Goal: Obtain resource: Download file/media

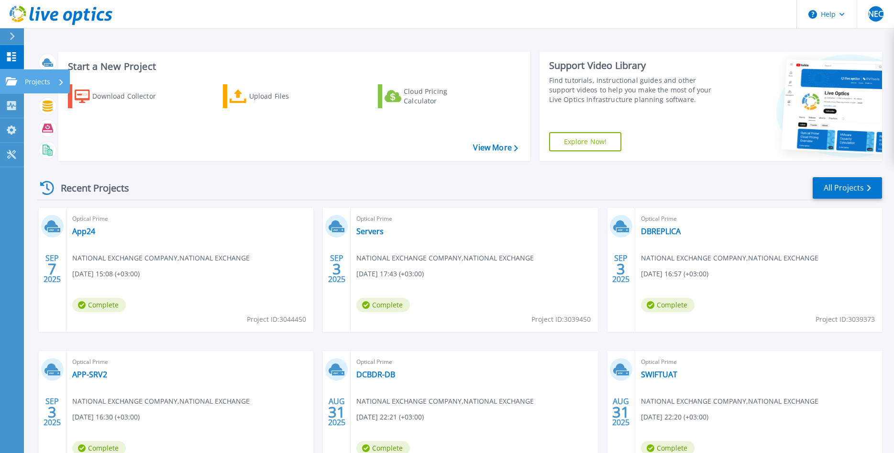
click at [48, 83] on p "Projects" at bounding box center [37, 81] width 25 height 25
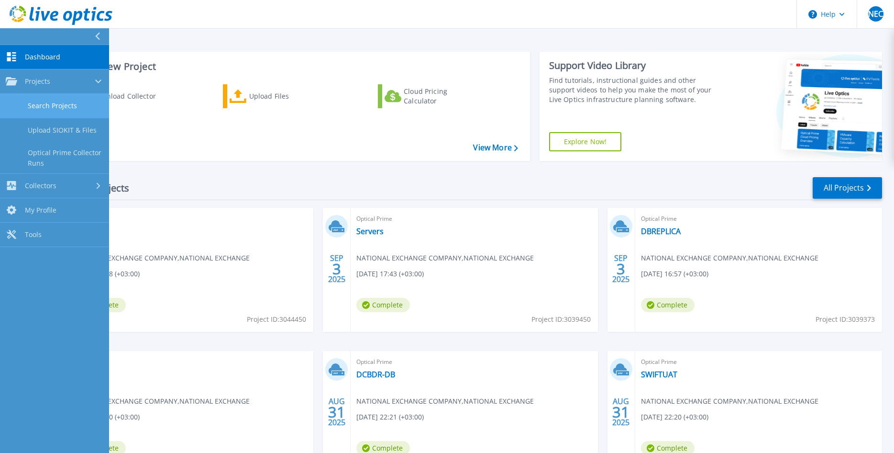
click at [53, 108] on link "Search Projects" at bounding box center [54, 106] width 109 height 24
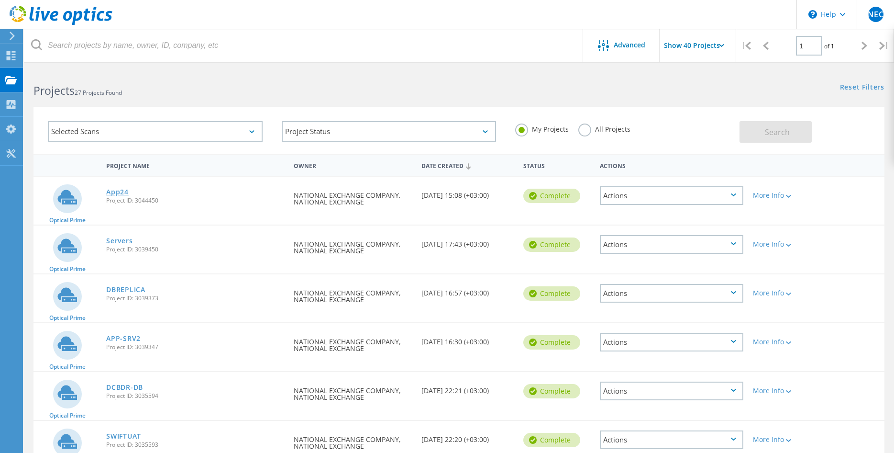
click at [120, 192] on link "App24" at bounding box center [117, 192] width 22 height 7
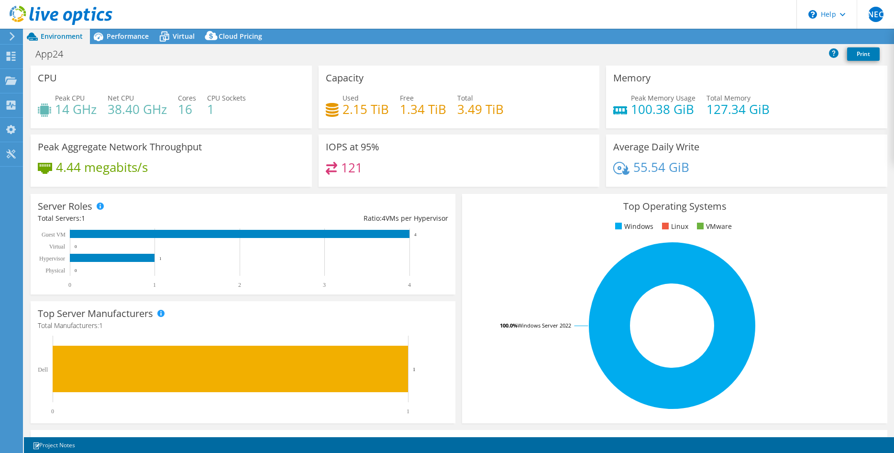
select select "USD"
click at [126, 35] on span "Performance" at bounding box center [128, 36] width 42 height 9
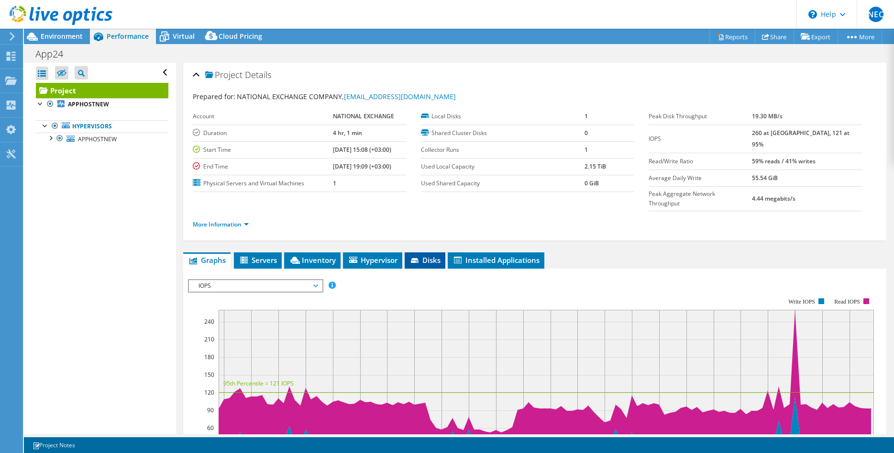
click at [417, 258] on icon at bounding box center [415, 260] width 8 height 5
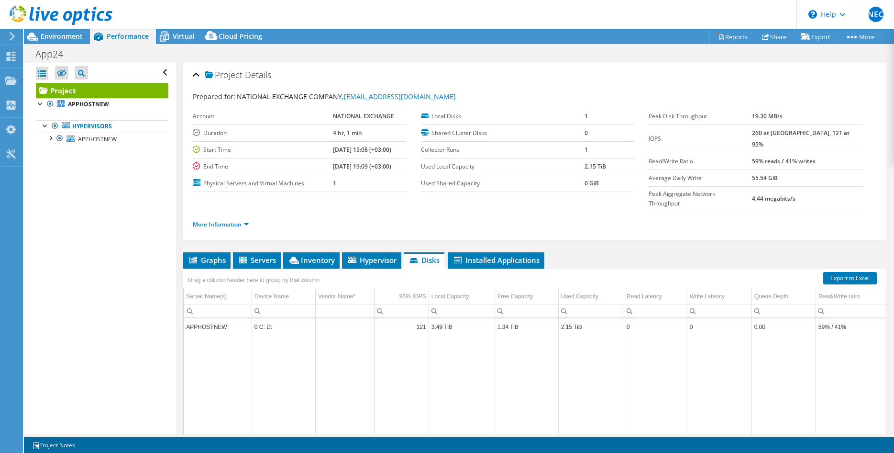
click at [34, 103] on div "Open All Close All Hide Excluded Nodes Project Tree Filter" at bounding box center [100, 248] width 152 height 371
click at [40, 103] on div at bounding box center [41, 103] width 10 height 10
click at [51, 135] on div at bounding box center [50, 138] width 10 height 10
click at [107, 138] on span "APPHOSTNEW" at bounding box center [97, 139] width 39 height 8
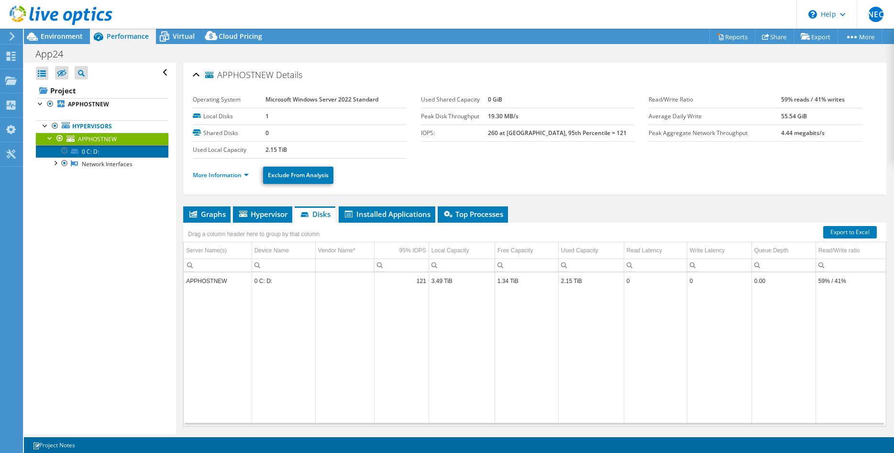
click at [84, 153] on link "0 C: D:" at bounding box center [102, 151] width 133 height 12
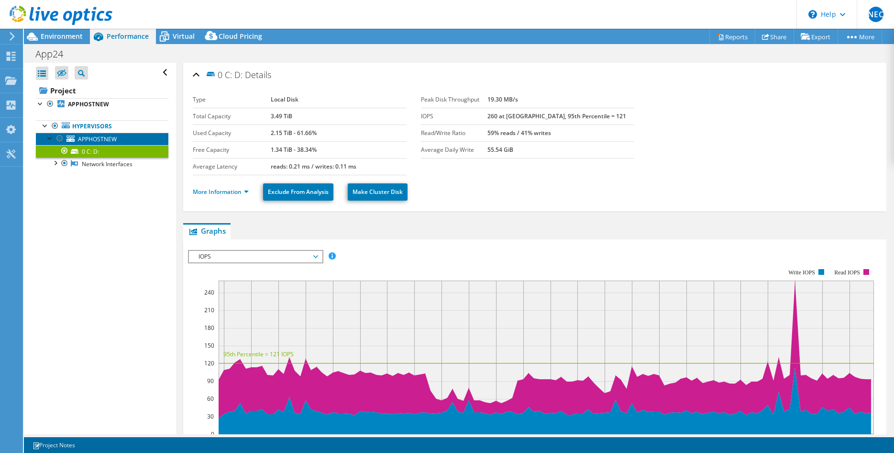
click at [82, 138] on span "APPHOSTNEW" at bounding box center [97, 139] width 39 height 8
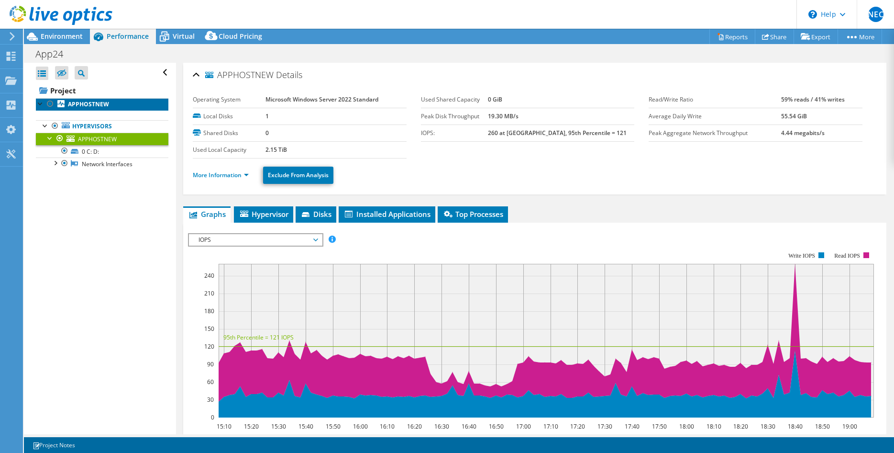
click at [67, 100] on link "APPHOSTNEW" at bounding box center [102, 104] width 133 height 12
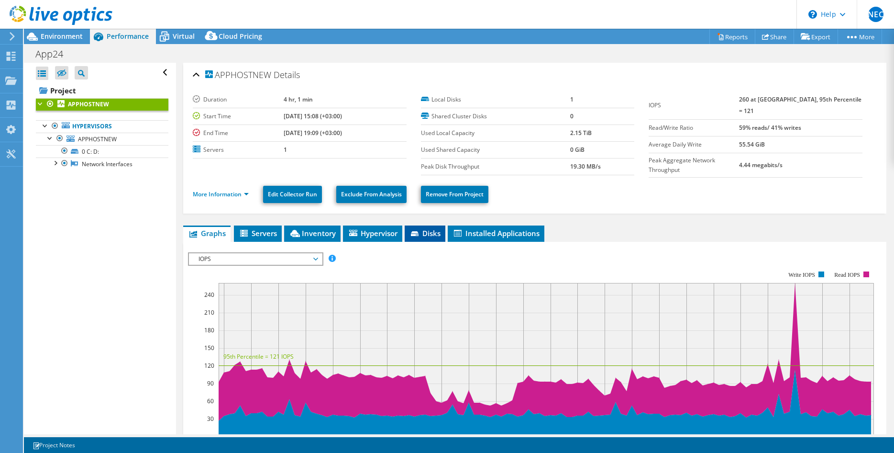
click at [421, 233] on icon at bounding box center [416, 234] width 10 height 6
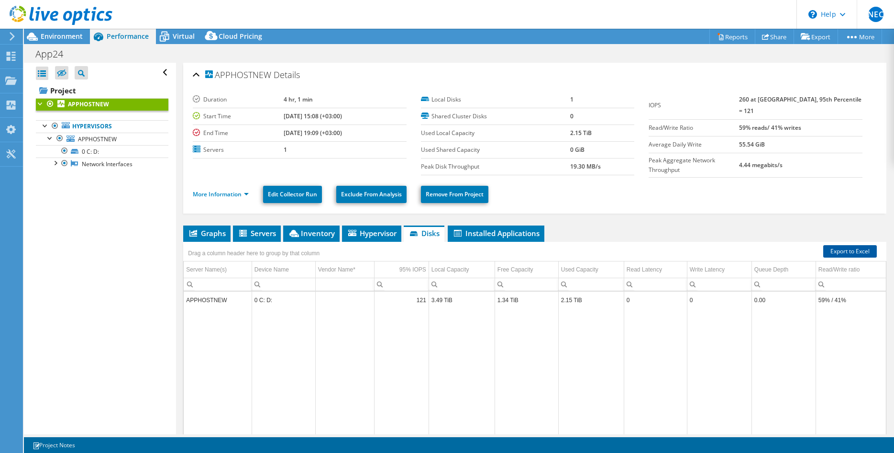
click at [856, 247] on link "Export to Excel" at bounding box center [851, 251] width 54 height 12
click at [51, 34] on span "Environment" at bounding box center [62, 36] width 42 height 9
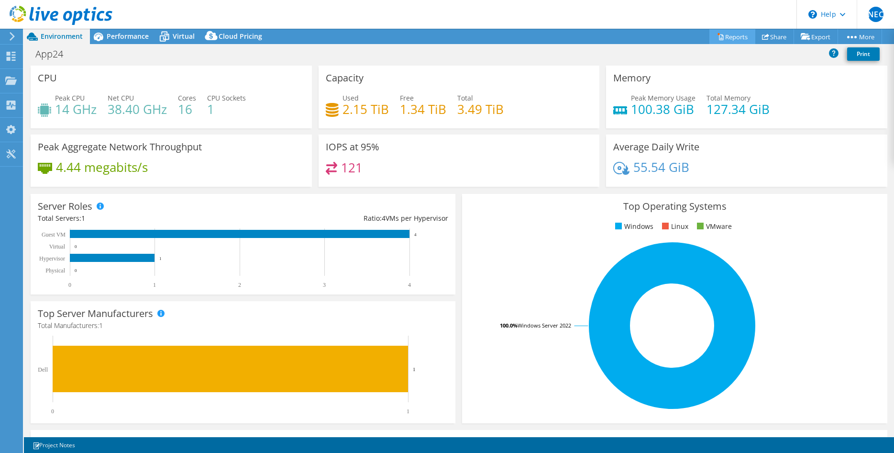
click at [734, 34] on link "Reports" at bounding box center [733, 36] width 46 height 15
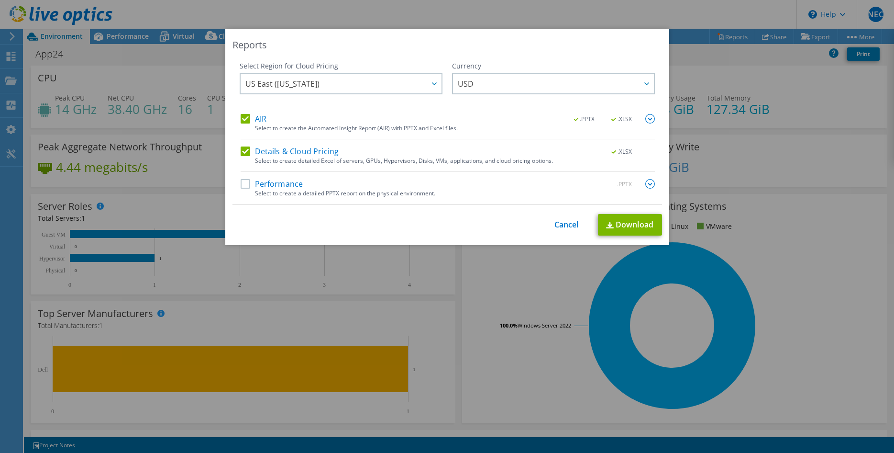
drag, startPoint x: 246, startPoint y: 149, endPoint x: 249, endPoint y: 171, distance: 22.7
click at [246, 149] on label "Details & Cloud Pricing" at bounding box center [290, 151] width 99 height 10
click at [0, 0] on input "Details & Cloud Pricing" at bounding box center [0, 0] width 0 height 0
click at [246, 184] on label "Performance" at bounding box center [272, 184] width 63 height 10
click at [0, 0] on input "Performance" at bounding box center [0, 0] width 0 height 0
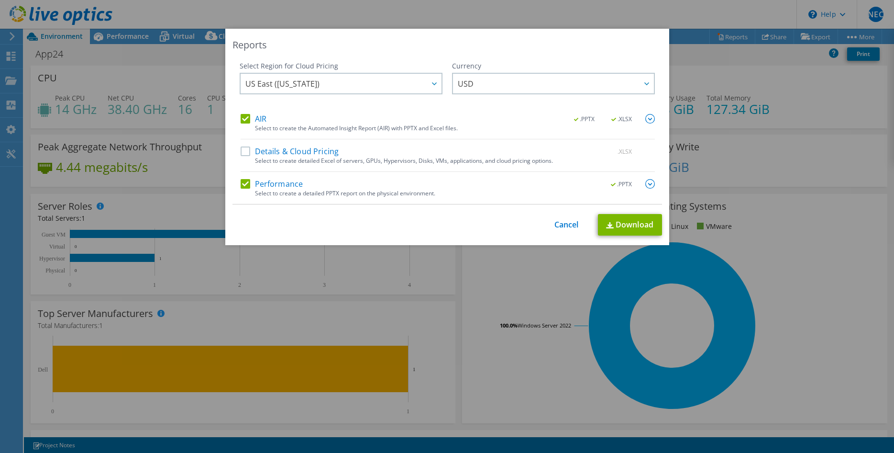
click at [652, 183] on img at bounding box center [651, 184] width 10 height 10
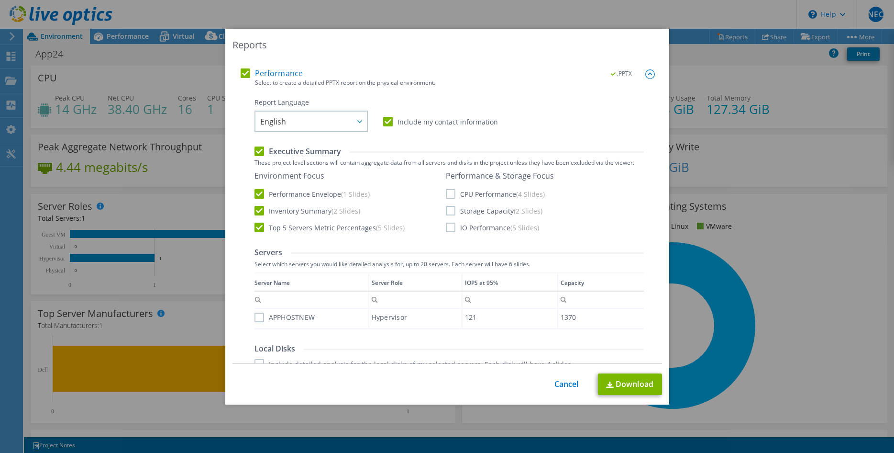
scroll to position [146, 0]
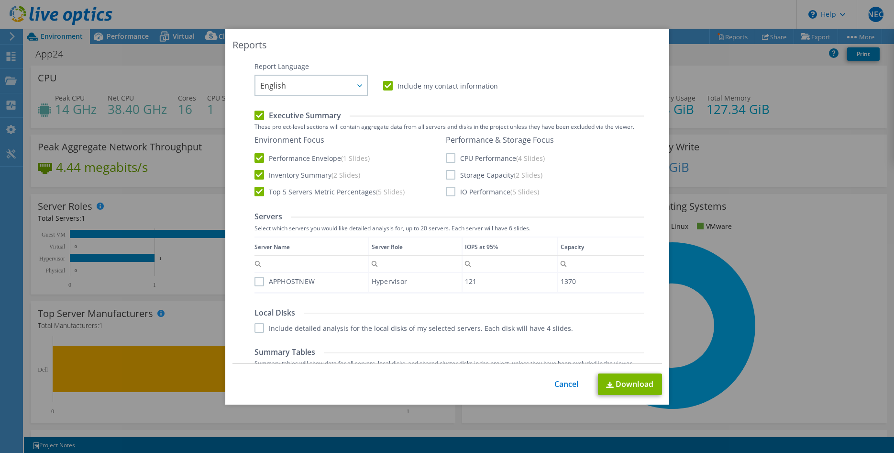
click at [450, 157] on label "CPU Performance (4 Slides)" at bounding box center [495, 158] width 99 height 10
click at [0, 0] on input "CPU Performance (4 Slides)" at bounding box center [0, 0] width 0 height 0
click at [451, 176] on label "Storage Capacity (2 Slides)" at bounding box center [494, 175] width 97 height 10
click at [0, 0] on input "Storage Capacity (2 Slides)" at bounding box center [0, 0] width 0 height 0
click at [449, 190] on label "IO Performance (5 Slides)" at bounding box center [492, 192] width 93 height 10
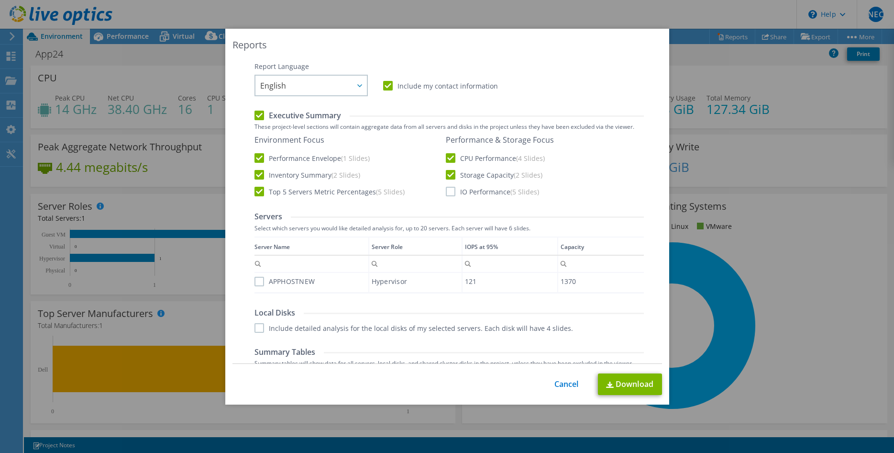
click at [0, 0] on input "IO Performance (5 Slides)" at bounding box center [0, 0] width 0 height 0
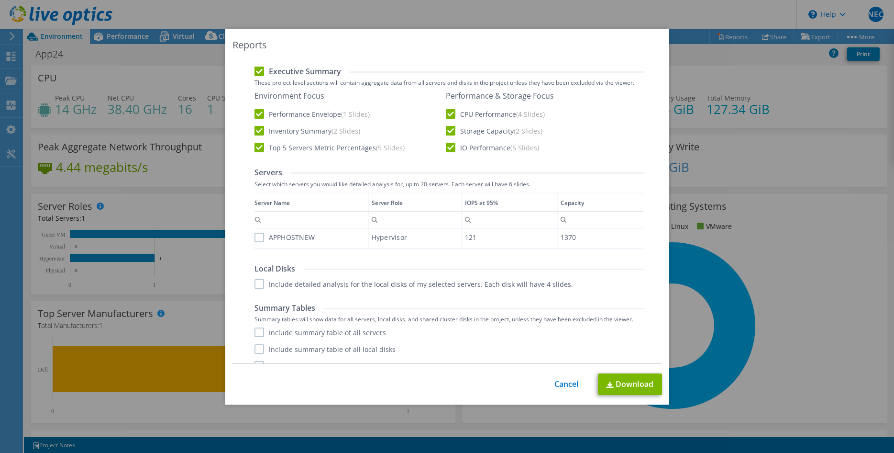
scroll to position [205, 0]
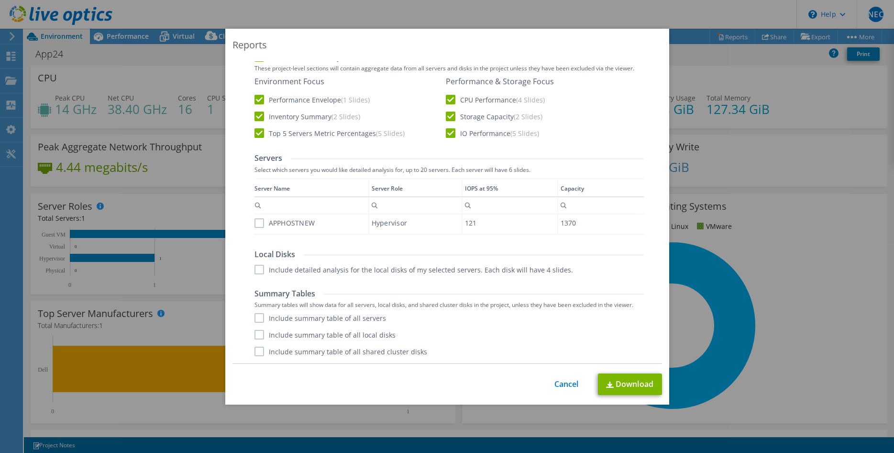
click at [253, 221] on div "Performance .PPTX Select to create a detailed PPTX report on the physical envir…" at bounding box center [448, 169] width 414 height 390
click at [258, 222] on label "APPHOSTNEW" at bounding box center [285, 223] width 61 height 10
click at [0, 0] on input "APPHOSTNEW" at bounding box center [0, 0] width 0 height 0
click at [257, 269] on label "Include detailed analysis for the local disks of my selected servers. Each disk…" at bounding box center [414, 270] width 319 height 10
click at [0, 0] on input "Include detailed analysis for the local disks of my selected servers. Each disk…" at bounding box center [0, 0] width 0 height 0
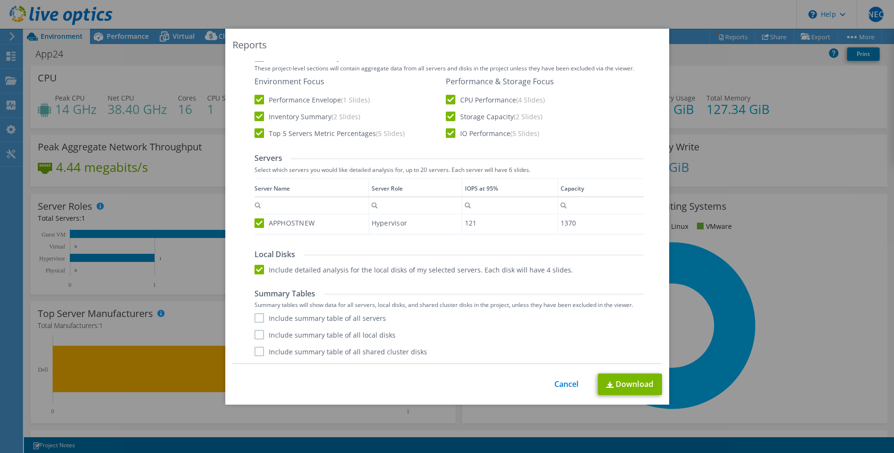
click at [259, 318] on label "Include summary table of all servers" at bounding box center [321, 318] width 132 height 10
click at [0, 0] on input "Include summary table of all servers" at bounding box center [0, 0] width 0 height 0
click at [259, 336] on label "Include summary table of all local disks" at bounding box center [325, 335] width 141 height 10
click at [0, 0] on input "Include summary table of all local disks" at bounding box center [0, 0] width 0 height 0
click at [258, 352] on label "Include summary table of all shared cluster disks" at bounding box center [341, 351] width 173 height 10
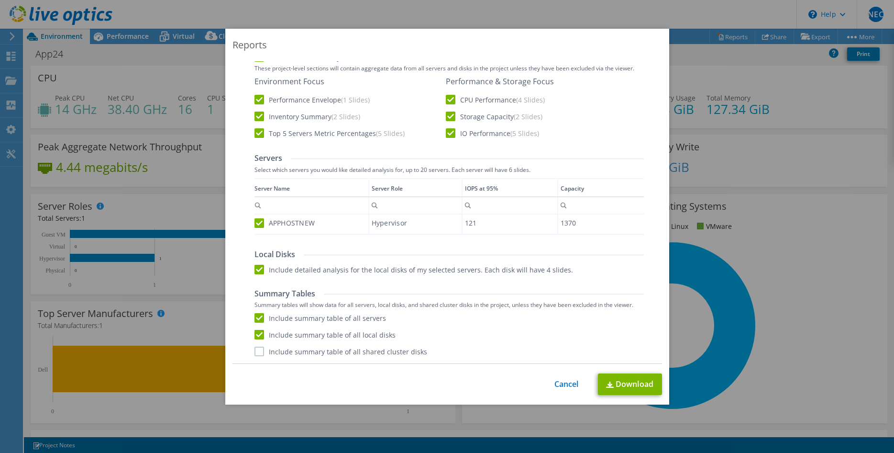
click at [0, 0] on input "Include summary table of all shared cluster disks" at bounding box center [0, 0] width 0 height 0
click at [632, 394] on link "Download" at bounding box center [630, 384] width 64 height 22
click at [567, 382] on link "Cancel" at bounding box center [567, 383] width 24 height 9
